Goal: Transaction & Acquisition: Purchase product/service

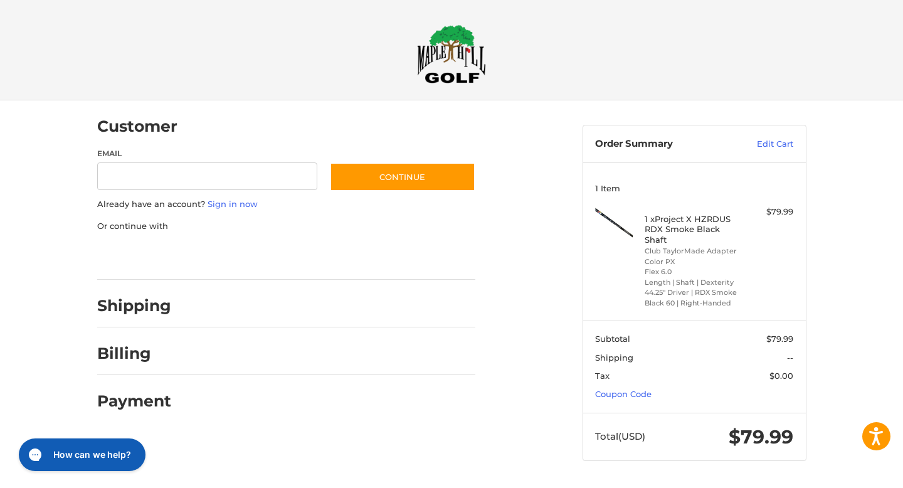
type input "**********"
click at [0, 486] on div at bounding box center [0, 486] width 0 height 0
click at [270, 178] on input "Email" at bounding box center [207, 176] width 221 height 28
type input "**********"
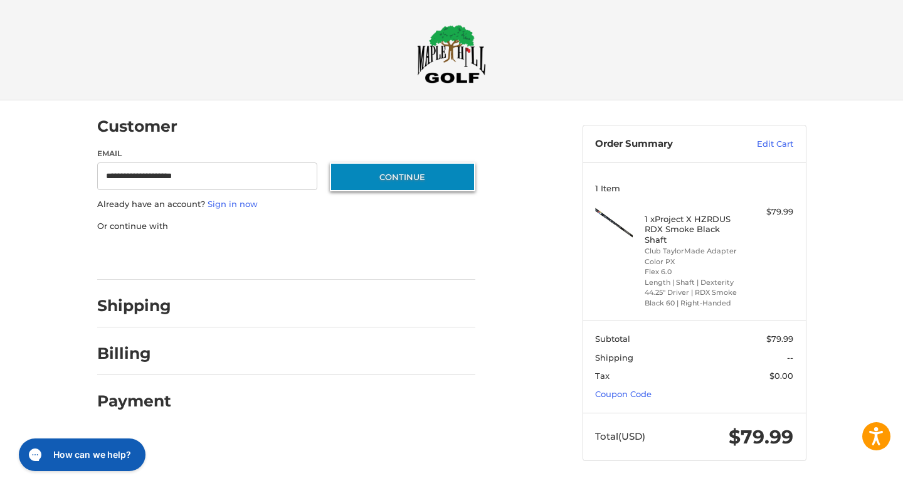
click at [393, 178] on button "Continue" at bounding box center [403, 176] width 146 height 29
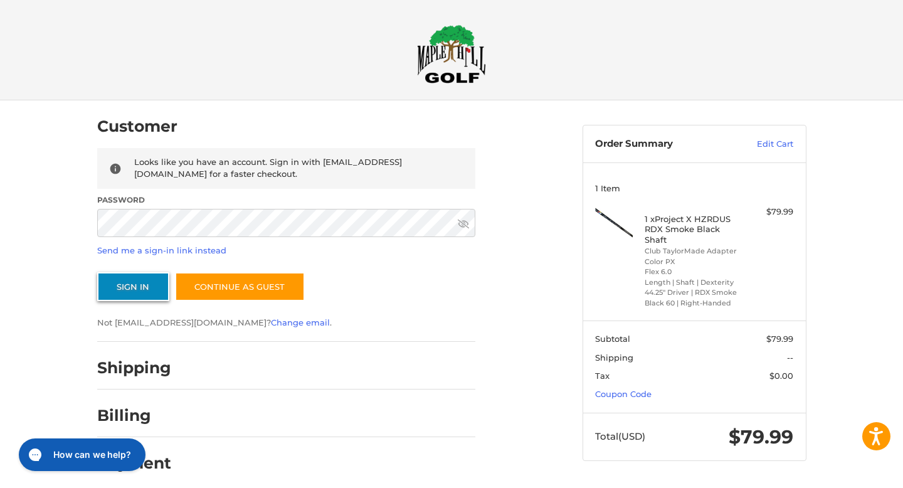
click at [145, 282] on button "Sign In" at bounding box center [133, 286] width 72 height 29
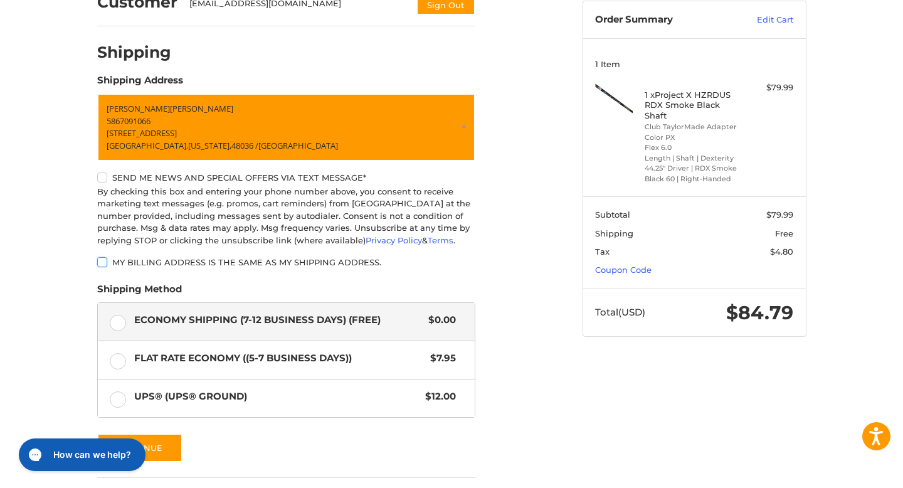
scroll to position [121, 0]
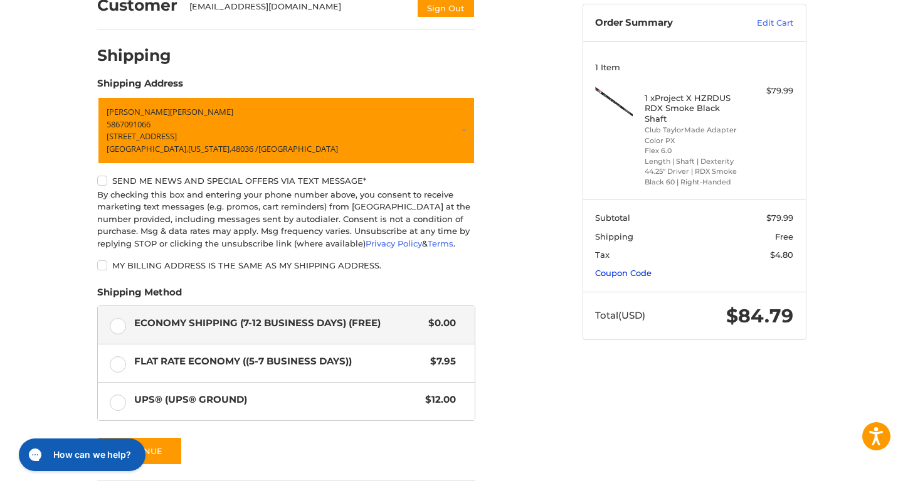
click at [610, 274] on link "Coupon Code" at bounding box center [623, 273] width 56 height 10
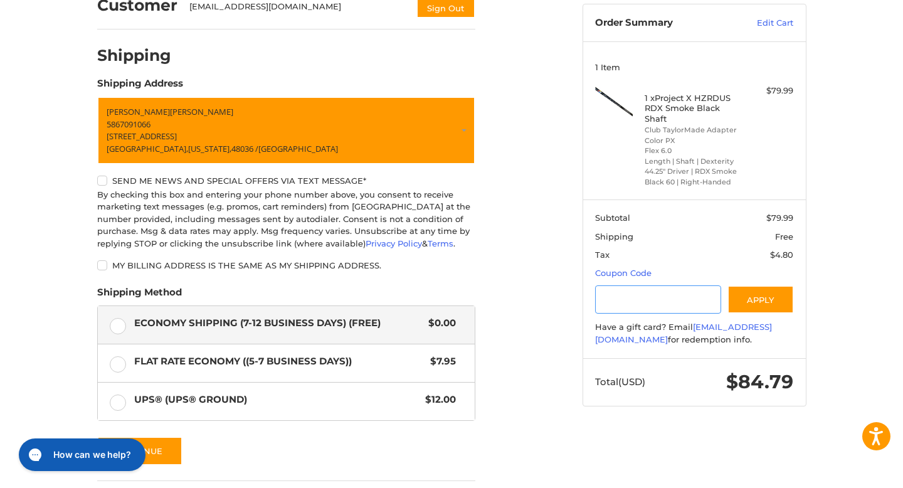
click at [612, 312] on input "Gift Certificate or Coupon Code" at bounding box center [658, 299] width 126 height 28
click at [550, 290] on div "Customer booka3160@hotmail.com Sign Out Shipping Shipping Address Samuel Patti …" at bounding box center [331, 277] width 486 height 597
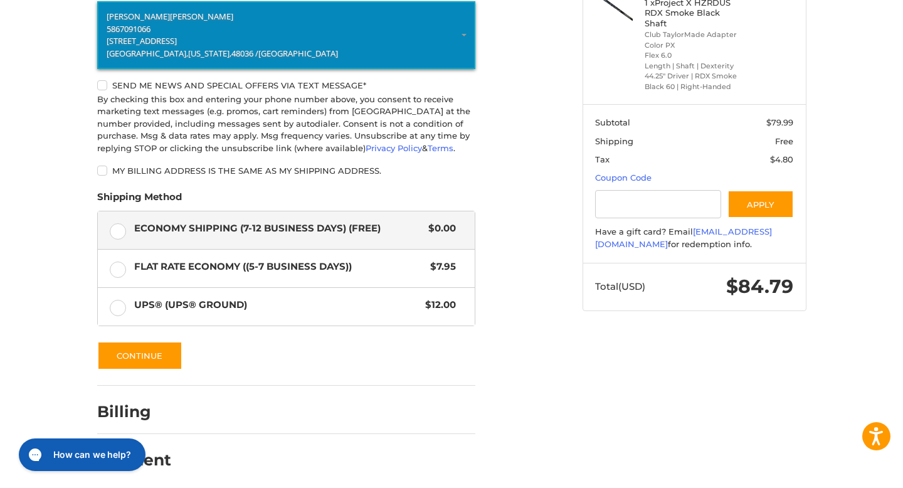
scroll to position [221, 0]
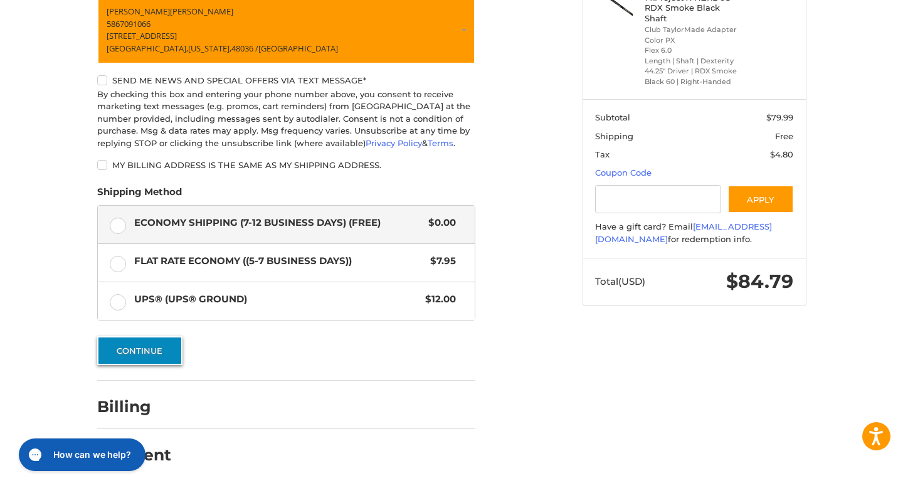
click at [141, 348] on button "Continue" at bounding box center [139, 350] width 85 height 29
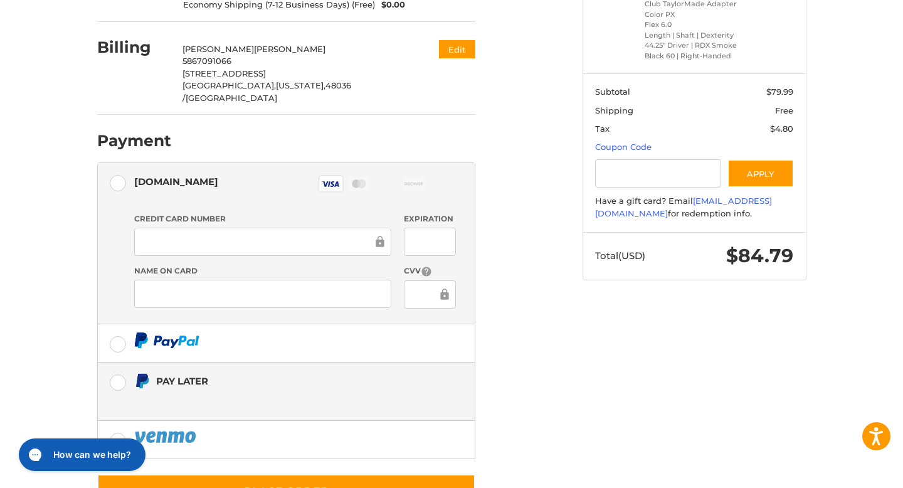
scroll to position [272, 0]
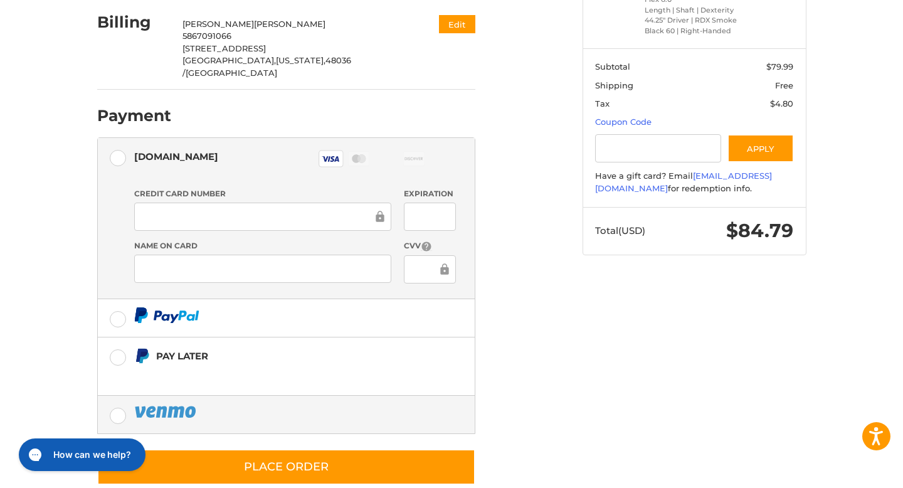
click at [120, 396] on label at bounding box center [286, 415] width 377 height 38
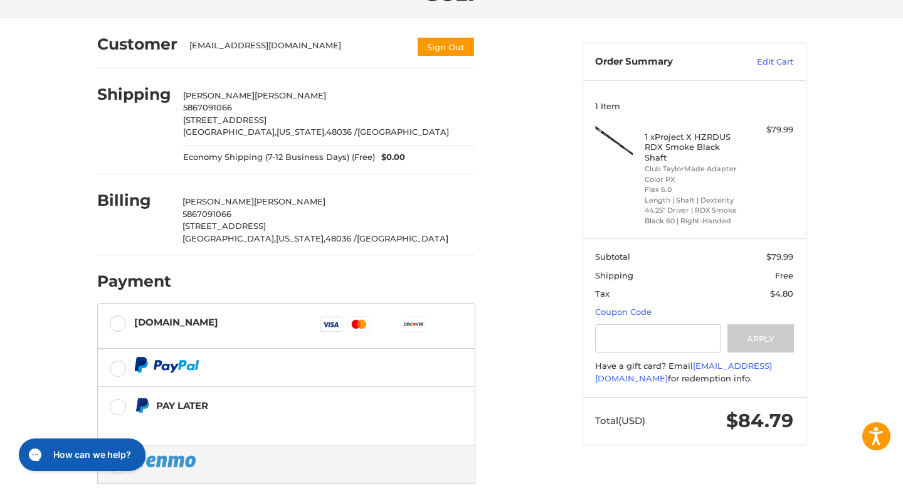
scroll to position [0, 0]
